Goal: Information Seeking & Learning: Learn about a topic

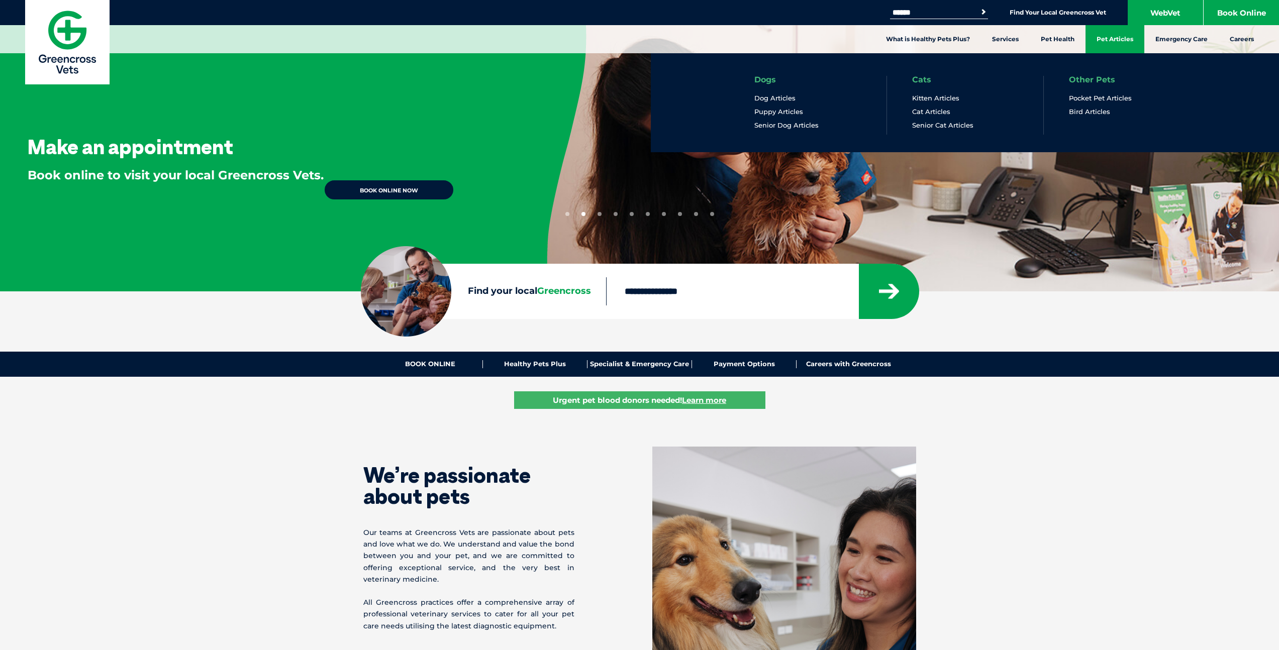
click at [1110, 38] on link "Pet Articles" at bounding box center [1114, 39] width 59 height 28
click at [774, 97] on link "Dog Articles" at bounding box center [774, 98] width 41 height 9
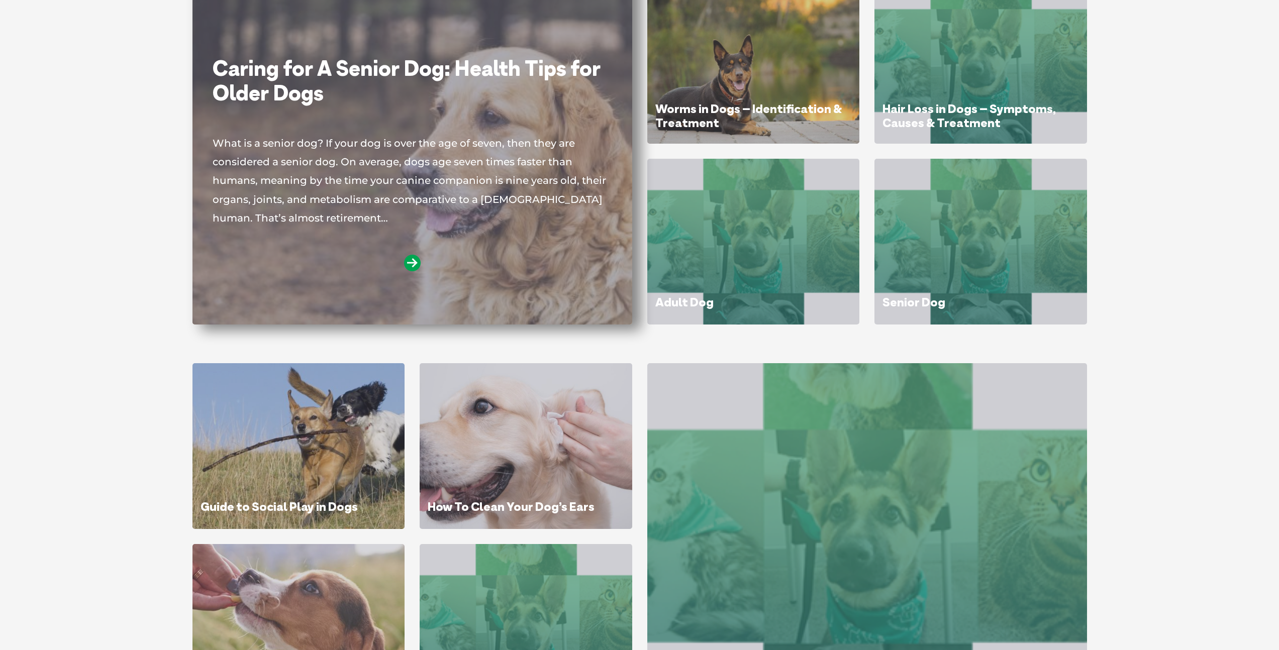
scroll to position [172, 0]
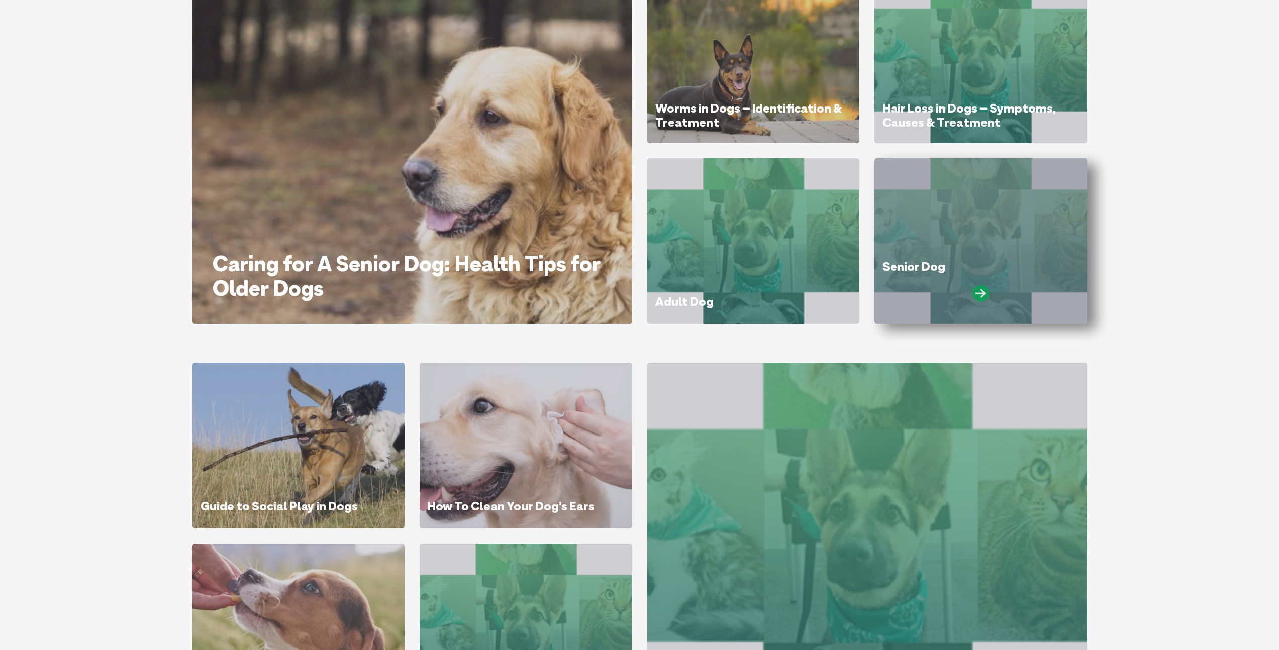
click at [977, 292] on icon at bounding box center [980, 293] width 17 height 17
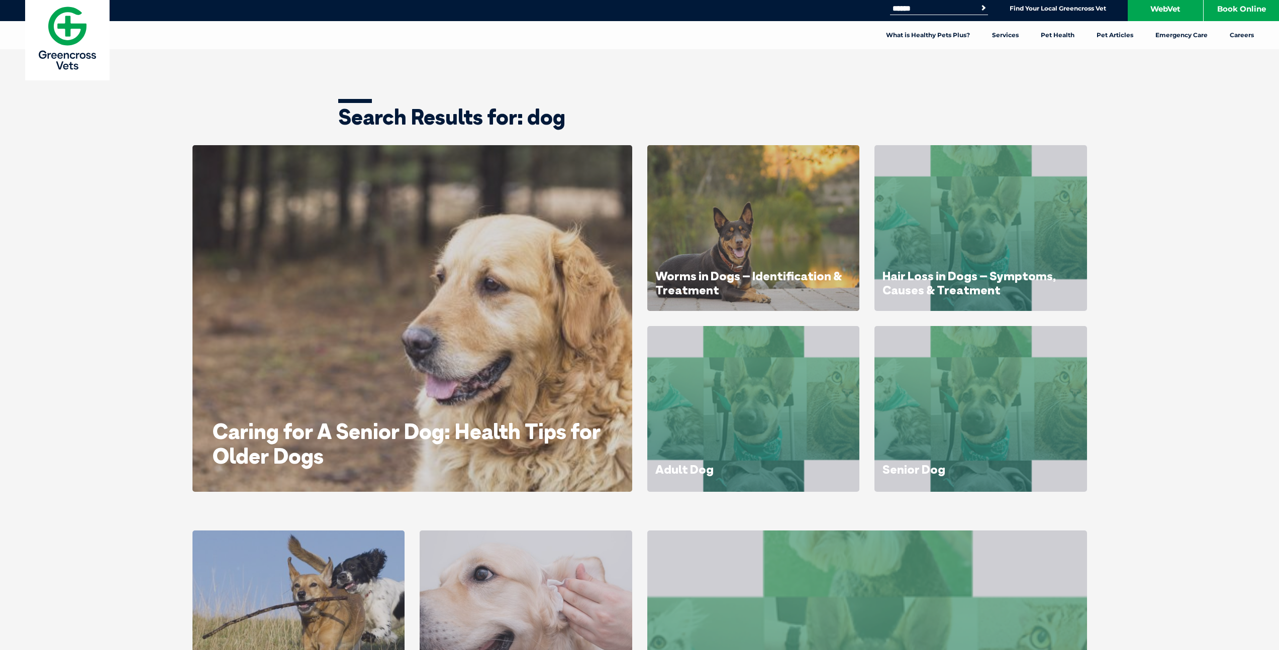
scroll to position [0, 0]
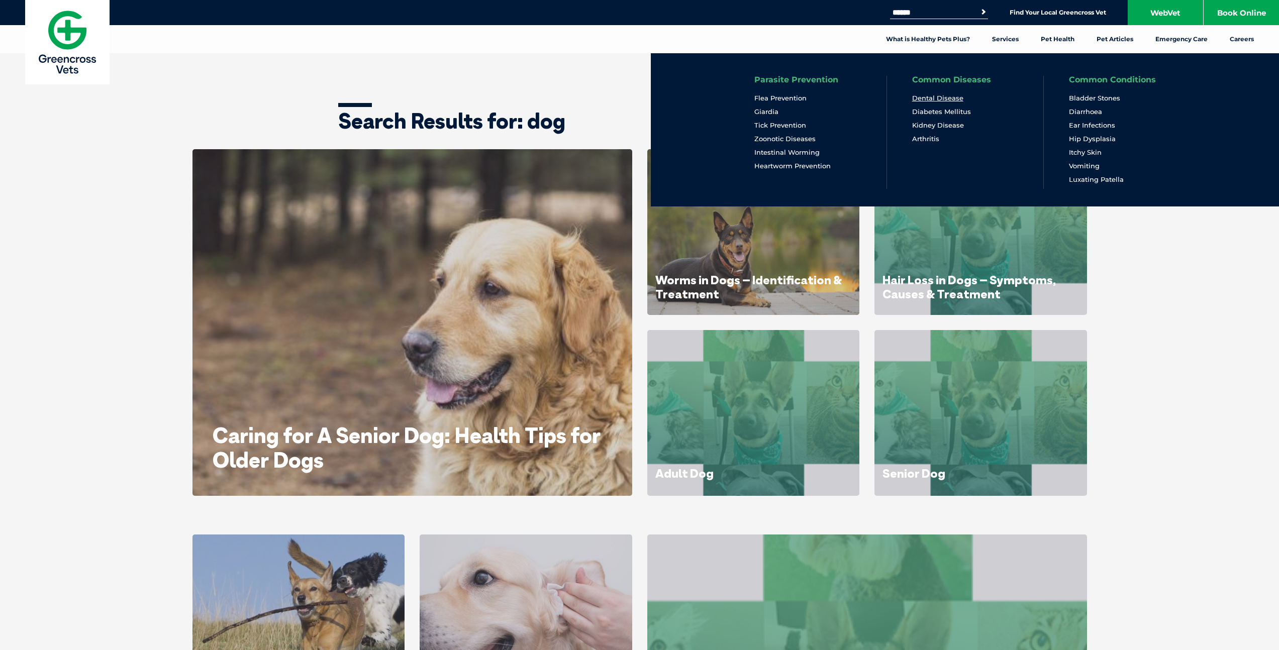
click at [948, 101] on link "Dental Disease" at bounding box center [937, 98] width 51 height 9
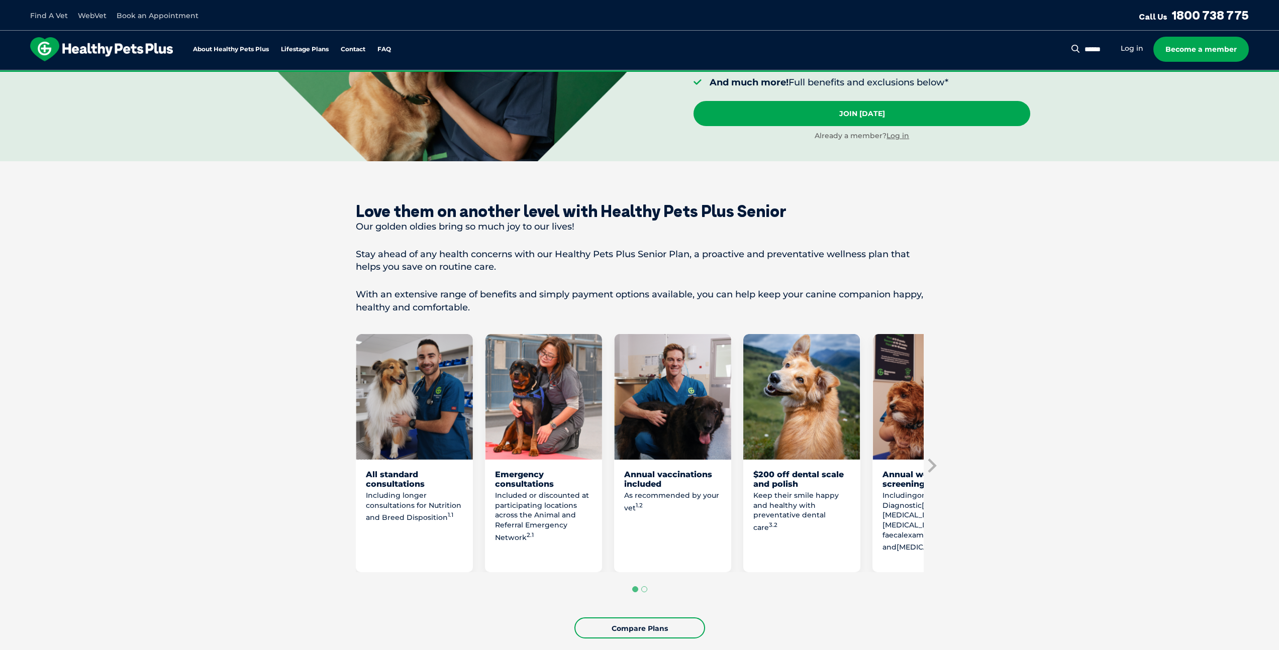
scroll to position [286, 0]
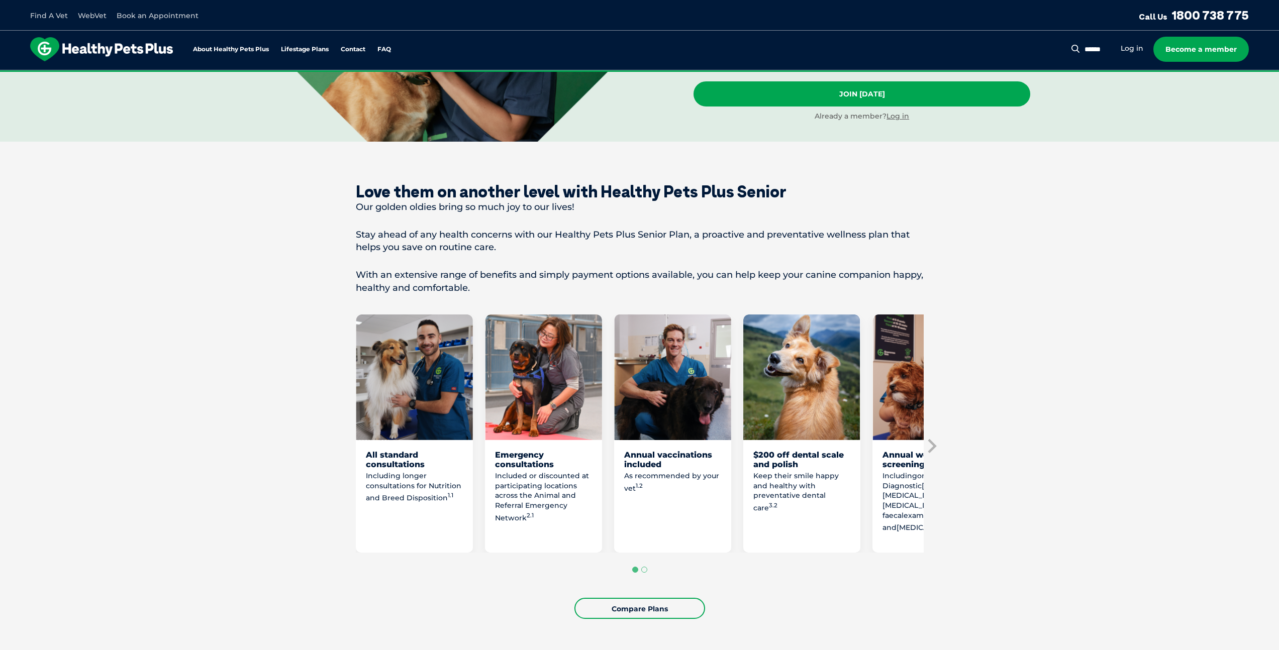
click at [790, 462] on div "$200 off dental scale and polish" at bounding box center [801, 459] width 97 height 19
click at [794, 379] on img "4 of 8" at bounding box center [801, 378] width 117 height 126
click at [931, 445] on icon "Next slide" at bounding box center [931, 446] width 15 height 15
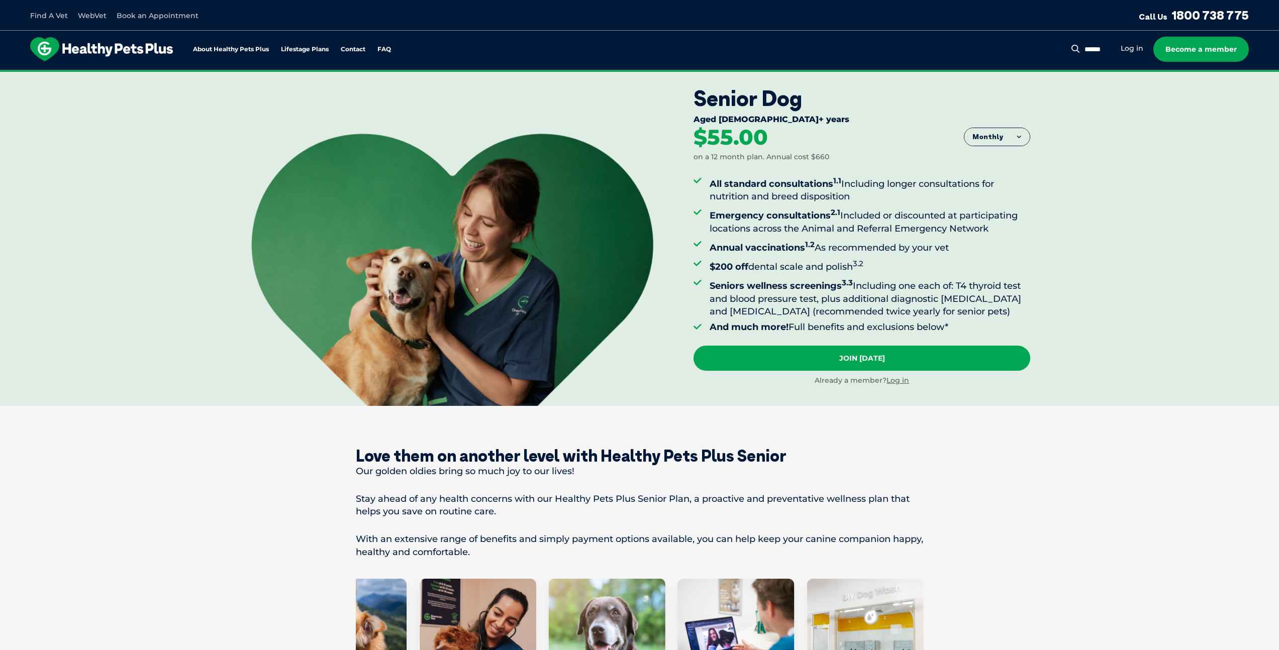
scroll to position [0, 0]
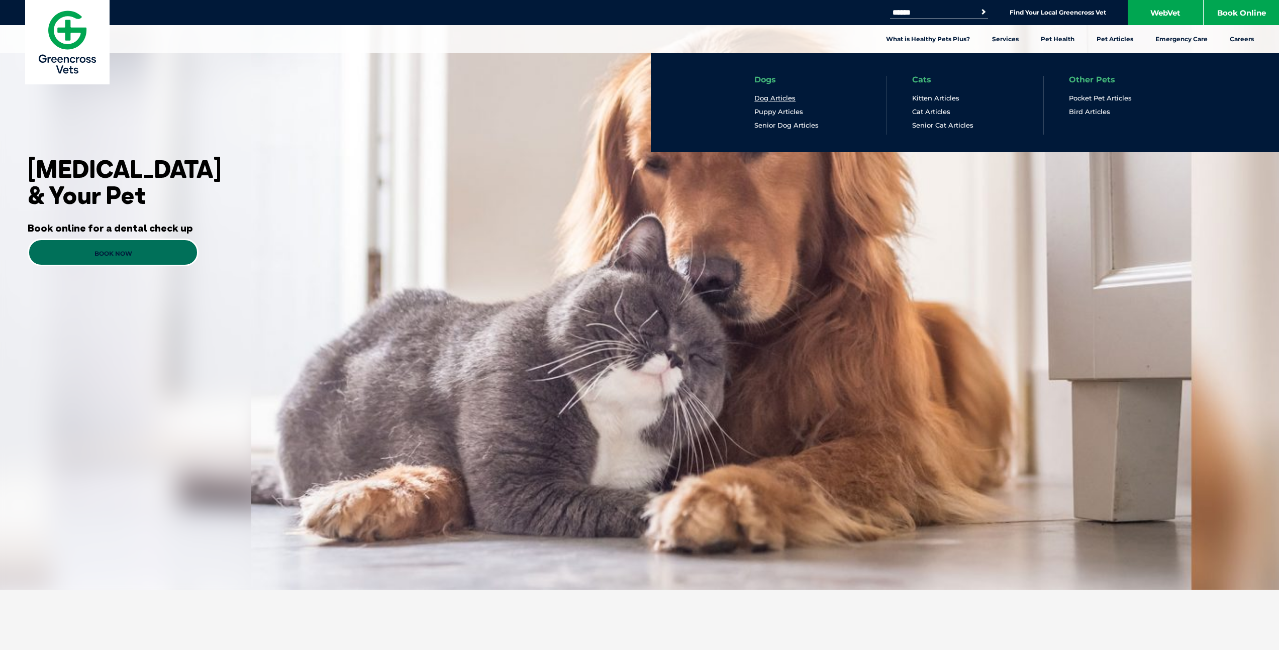
click at [772, 100] on link "Dog Articles" at bounding box center [774, 98] width 41 height 9
